Goal: Task Accomplishment & Management: Use online tool/utility

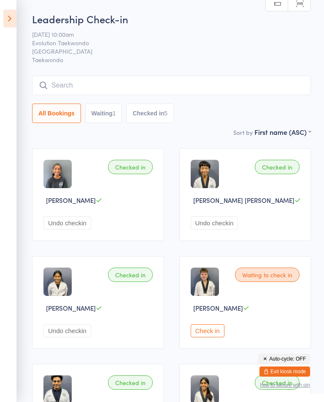
click at [5, 22] on icon at bounding box center [9, 19] width 13 height 18
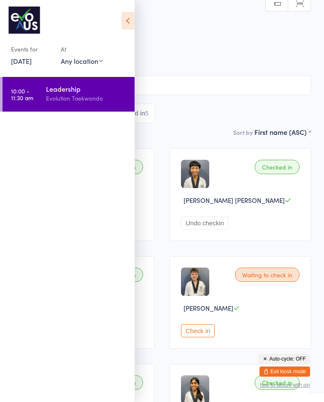
click at [128, 25] on icon at bounding box center [128, 21] width 13 height 18
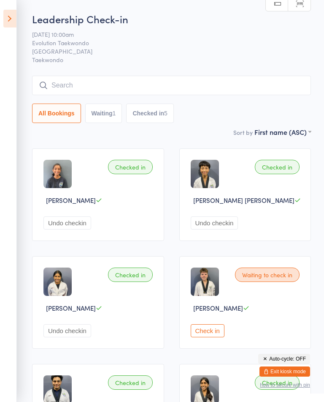
click at [4, 16] on icon at bounding box center [9, 19] width 13 height 18
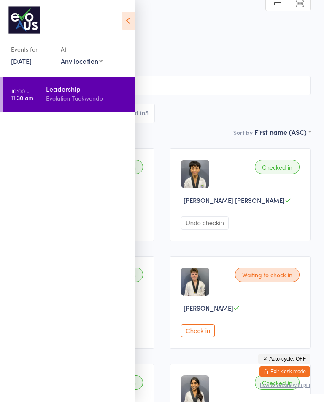
click at [23, 64] on link "[DATE]" at bounding box center [21, 60] width 21 height 9
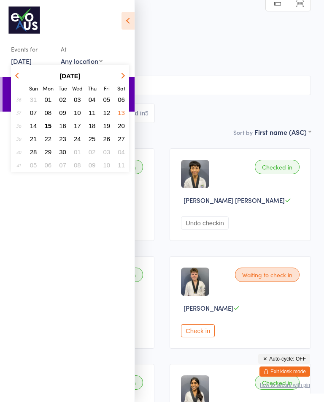
click at [45, 129] on span "15" at bounding box center [48, 125] width 7 height 7
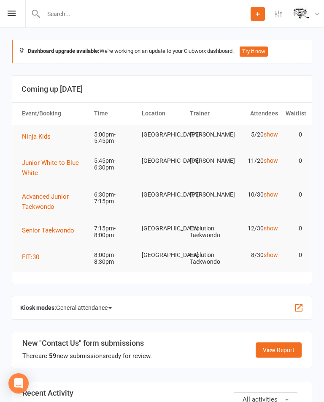
click at [274, 135] on link "show" at bounding box center [271, 134] width 14 height 7
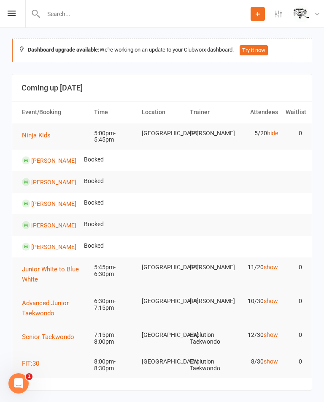
click at [275, 133] on link "hide" at bounding box center [272, 133] width 11 height 7
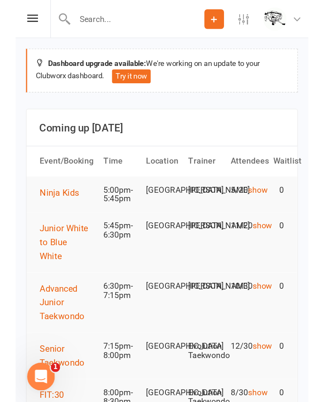
scroll to position [1, 0]
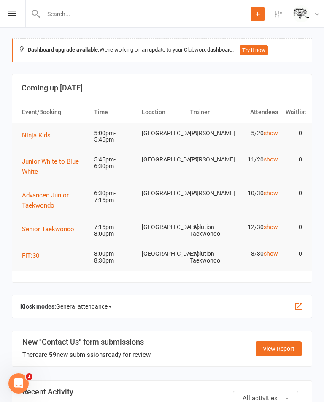
click at [274, 131] on link "show" at bounding box center [271, 133] width 14 height 7
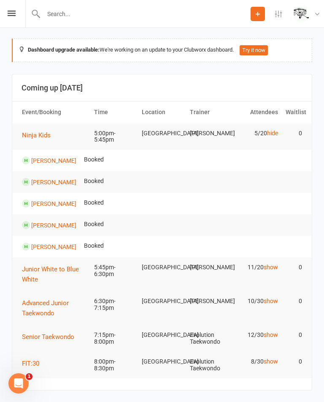
click at [278, 130] on link "hide" at bounding box center [272, 133] width 11 height 7
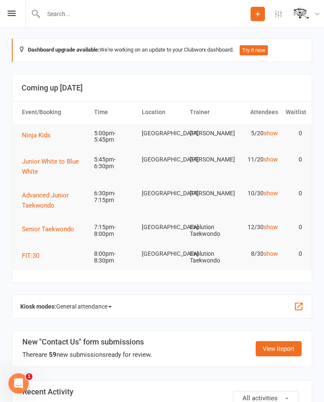
click at [271, 151] on td "11/20 show" at bounding box center [258, 159] width 48 height 20
click at [276, 157] on link "show" at bounding box center [271, 159] width 14 height 7
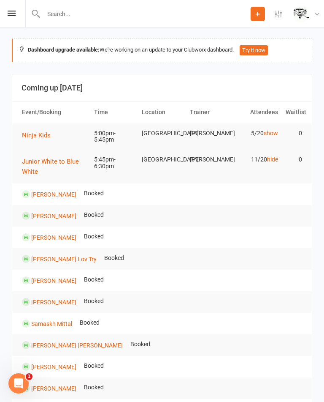
click at [276, 160] on link "hide" at bounding box center [272, 159] width 11 height 7
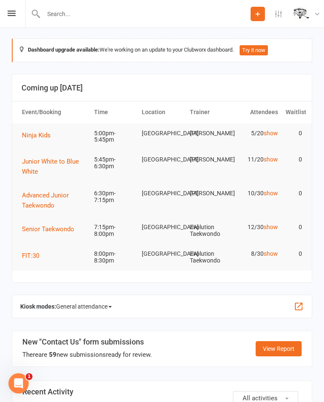
click at [270, 130] on link "show" at bounding box center [271, 133] width 14 height 7
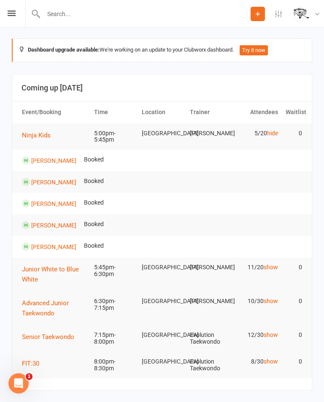
click at [267, 269] on link "show" at bounding box center [271, 266] width 14 height 7
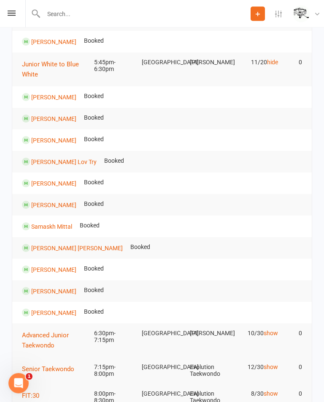
scroll to position [207, 0]
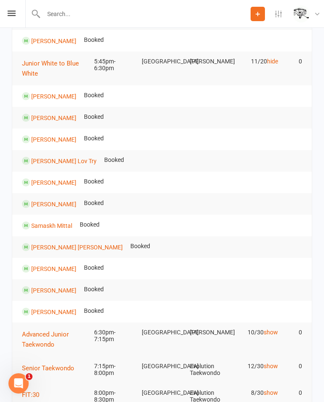
click at [33, 69] on span "Junior White to Blue White" at bounding box center [50, 69] width 57 height 18
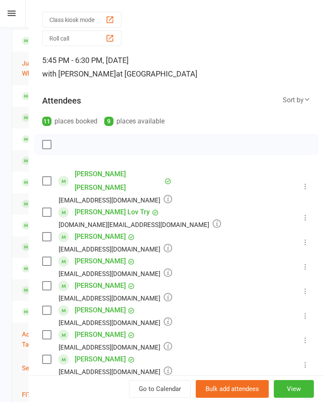
scroll to position [30, 0]
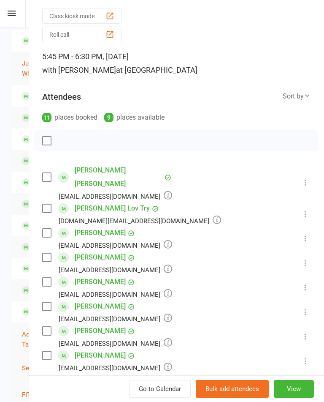
click at [301, 97] on div "Sort by" at bounding box center [297, 96] width 28 height 11
click at [271, 80] on div "Class kiosk mode Roll call 5:45 PM - 6:30 PM, Monday, September, 15, 2025 with …" at bounding box center [177, 304] width 296 height 599
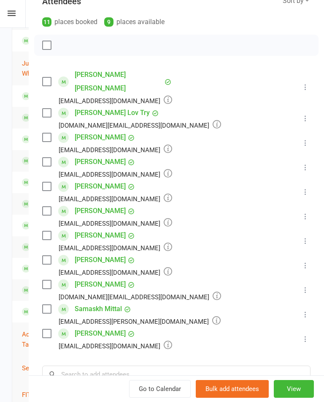
scroll to position [116, 0]
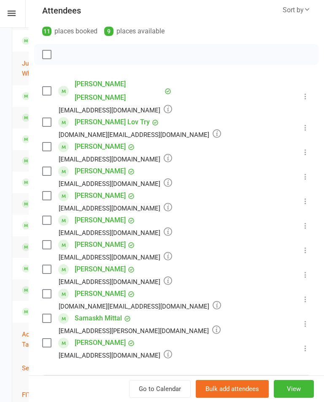
click at [23, 40] on span at bounding box center [26, 41] width 8 height 8
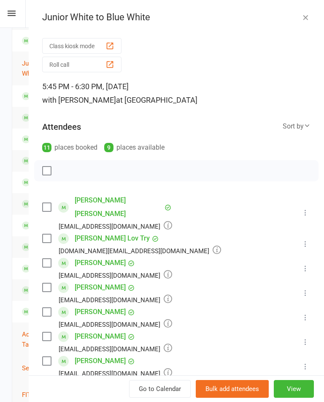
scroll to position [0, 0]
click at [309, 16] on icon "button" at bounding box center [305, 17] width 8 height 8
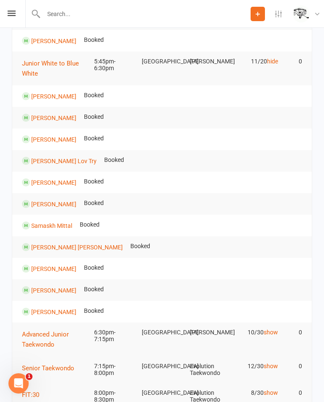
click at [271, 60] on link "hide" at bounding box center [272, 61] width 11 height 7
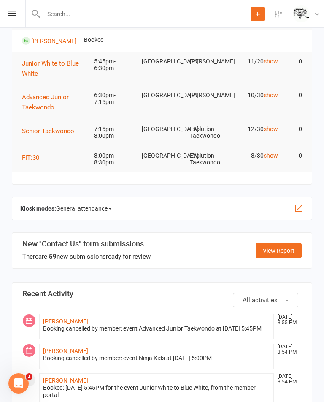
click at [275, 88] on td "10/30 show" at bounding box center [258, 95] width 48 height 20
click at [281, 94] on td "10/30 show" at bounding box center [258, 95] width 48 height 20
click at [276, 94] on link "show" at bounding box center [271, 95] width 14 height 7
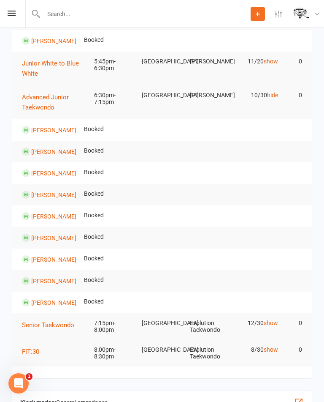
click at [274, 98] on link "hide" at bounding box center [272, 95] width 11 height 7
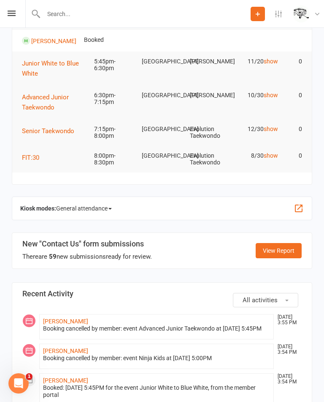
click at [274, 128] on link "show" at bounding box center [271, 128] width 14 height 7
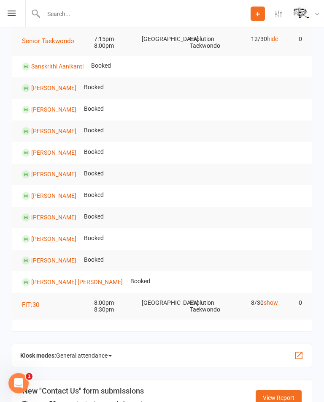
scroll to position [297, 0]
click at [71, 349] on span "General attendance" at bounding box center [84, 355] width 56 height 14
click at [80, 399] on link "Class" at bounding box center [102, 401] width 90 height 17
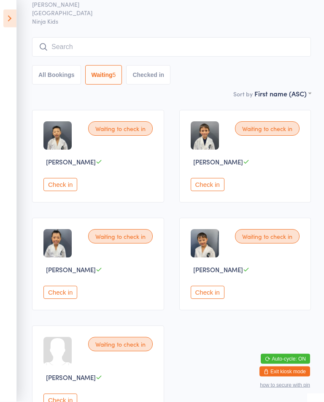
scroll to position [38, 0]
click at [54, 298] on button "Check in" at bounding box center [60, 291] width 34 height 13
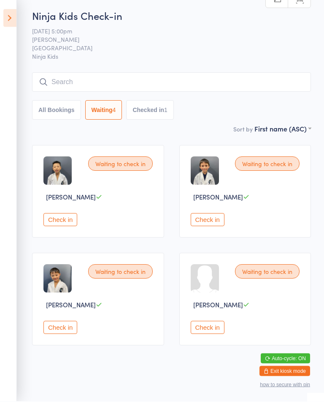
scroll to position [3, 0]
click at [50, 334] on button "Check in" at bounding box center [60, 327] width 34 height 13
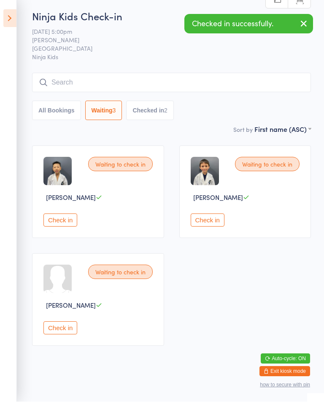
click at [54, 334] on button "Check in" at bounding box center [60, 327] width 34 height 13
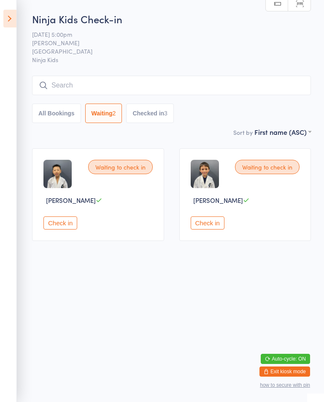
click at [67, 226] on button "Check in" at bounding box center [60, 222] width 34 height 13
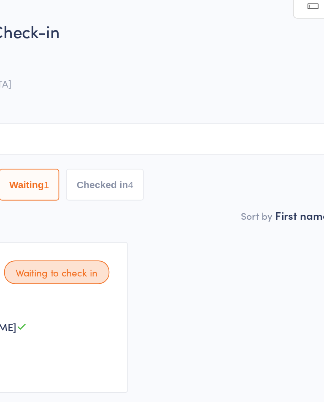
click at [126, 118] on button "Checked in 4" at bounding box center [150, 112] width 48 height 19
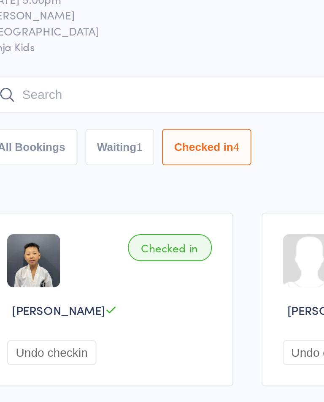
click at [85, 103] on button "Waiting 1" at bounding box center [103, 112] width 37 height 19
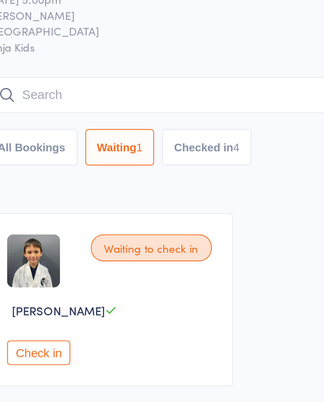
select select "0"
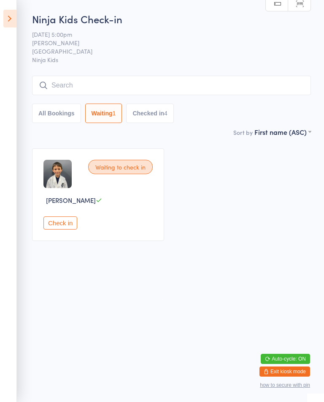
click at [69, 218] on div "Waiting to check in Lincoln James Leung Check in" at bounding box center [98, 194] width 132 height 92
click at [62, 229] on button "Check in" at bounding box center [60, 222] width 34 height 13
